Goal: Transaction & Acquisition: Purchase product/service

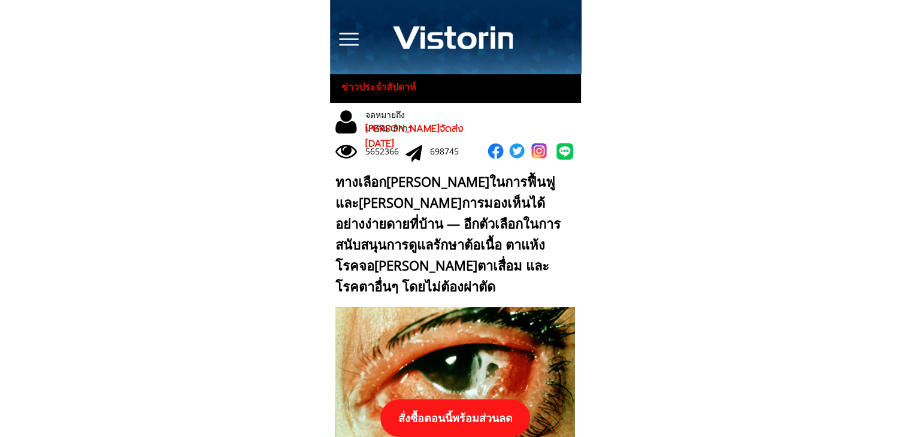
click at [453, 417] on p "สั่งซื้อตอนนี้พร้อมส่วนลด" at bounding box center [455, 418] width 150 height 38
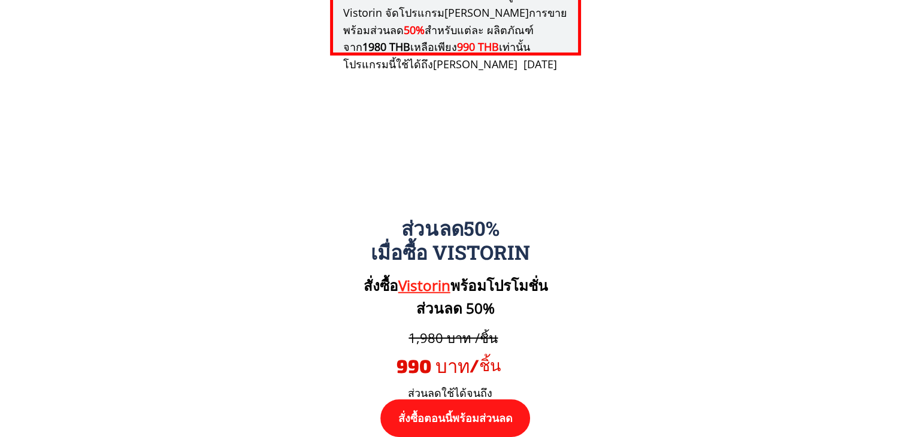
scroll to position [12433, 0]
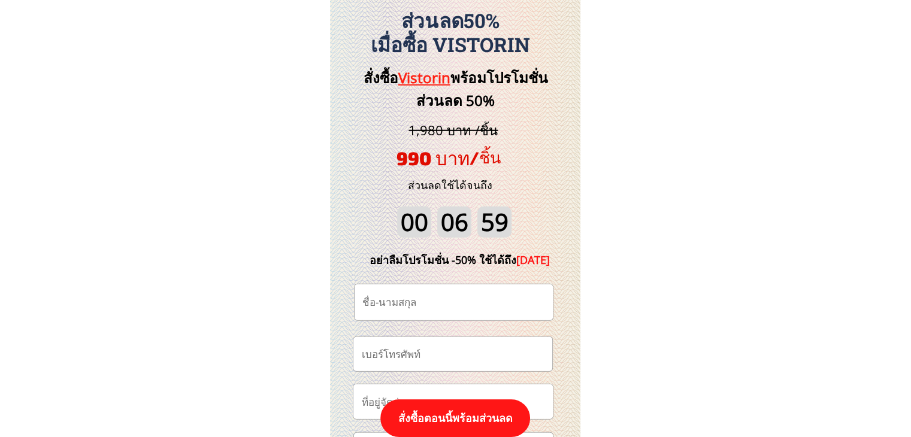
click at [469, 338] on input "tel" at bounding box center [452, 354] width 189 height 34
paste input "0927205400"
type input "0927205400"
click at [432, 296] on input "text" at bounding box center [453, 302] width 189 height 36
paste input "[PERSON_NAME] เมอ เข็ม"
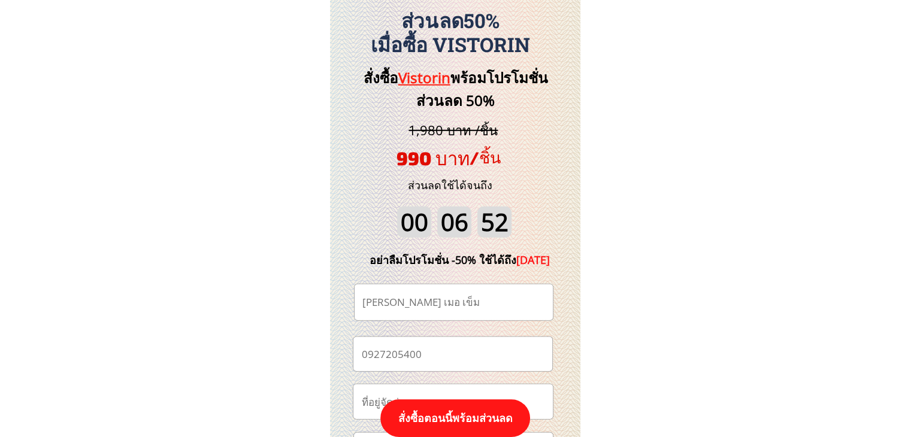
type input "[PERSON_NAME] เมอ เข็ม"
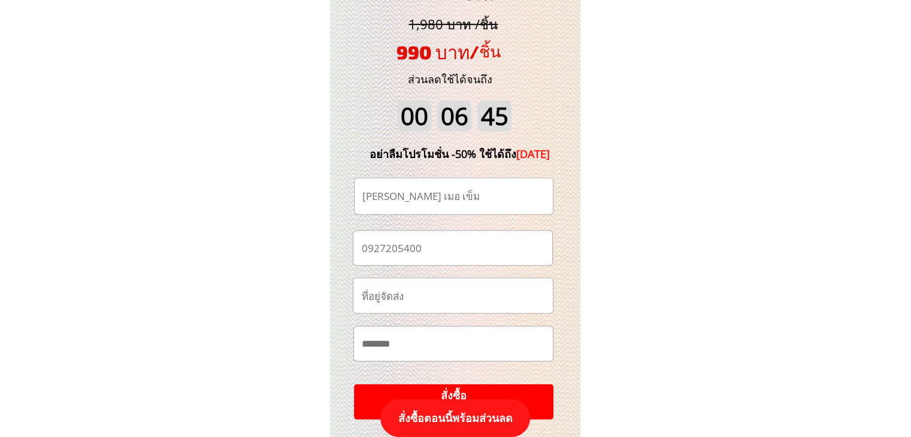
scroll to position [12553, 0]
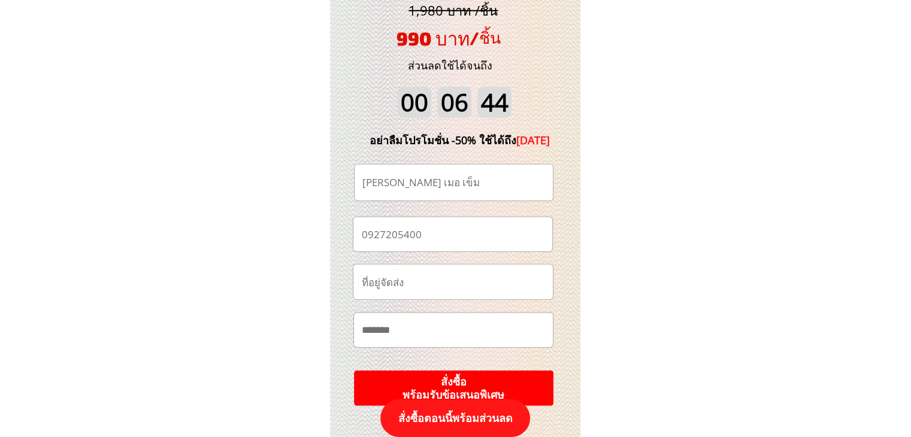
click at [477, 322] on input "text" at bounding box center [453, 330] width 189 height 34
paste input "**********"
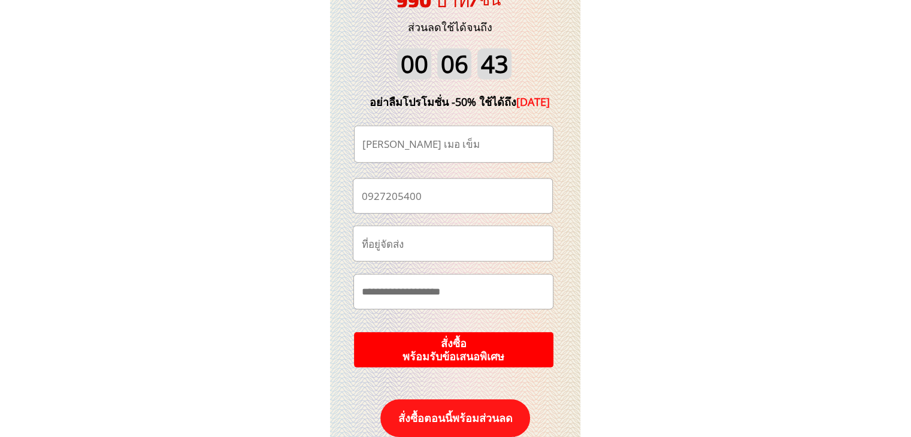
scroll to position [12613, 0]
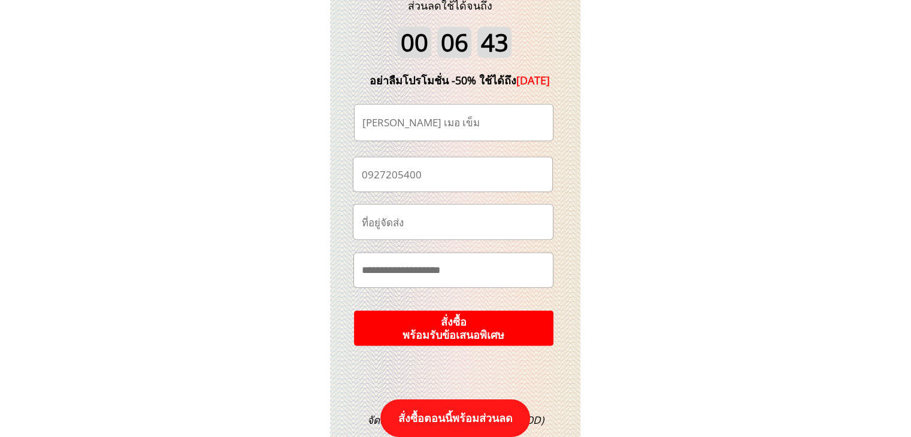
type input "**********"
click at [498, 319] on p "สั่งซื้อ พร้อมรับข้อเสนอพิเศษ" at bounding box center [453, 328] width 205 height 37
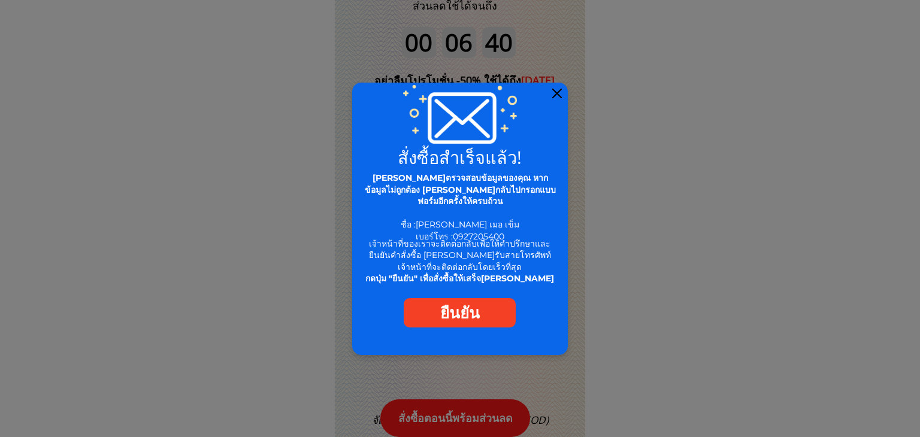
click at [557, 94] on div at bounding box center [557, 94] width 10 height 10
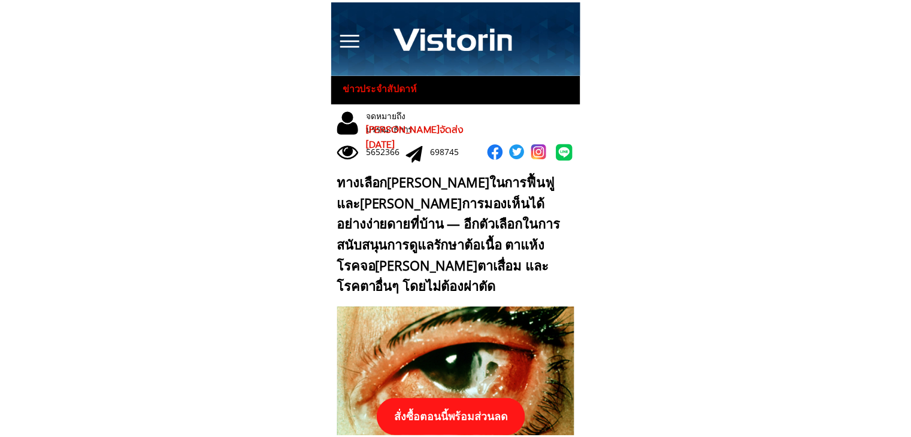
scroll to position [12613, 0]
